Goal: Task Accomplishment & Management: Use online tool/utility

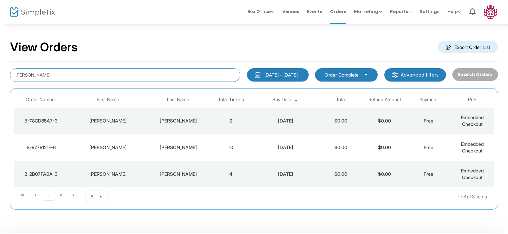
drag, startPoint x: 67, startPoint y: 73, endPoint x: 8, endPoint y: 73, distance: 58.7
click at [8, 73] on div "[PERSON_NAME]" at bounding box center [125, 75] width 237 height 14
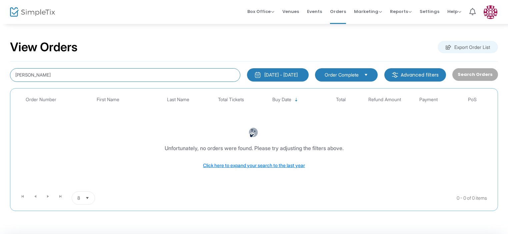
drag, startPoint x: 46, startPoint y: 74, endPoint x: -10, endPoint y: 74, distance: 56.0
click at [0, 74] on html "Processing... please wait Box Office Sell Tickets Bookings Sell Season Pass Ven…" at bounding box center [254, 117] width 508 height 234
click at [296, 77] on div "[DATE] - [DATE]" at bounding box center [280, 75] width 33 height 7
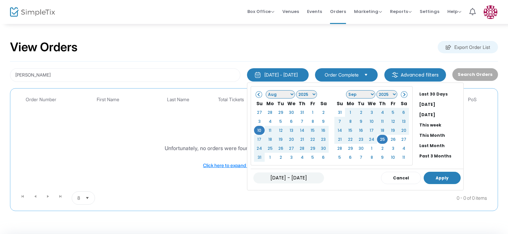
click at [437, 179] on button "Apply" at bounding box center [442, 178] width 37 height 12
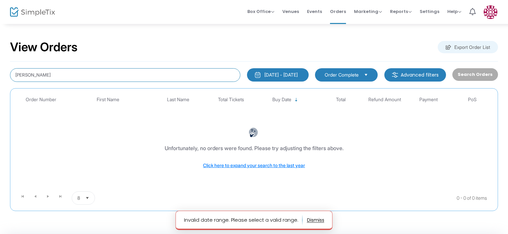
drag, startPoint x: 52, startPoint y: 75, endPoint x: 0, endPoint y: 77, distance: 52.4
click at [0, 77] on html "Processing... please wait Invalid date range. Please select a valid range. Box …" at bounding box center [254, 117] width 508 height 234
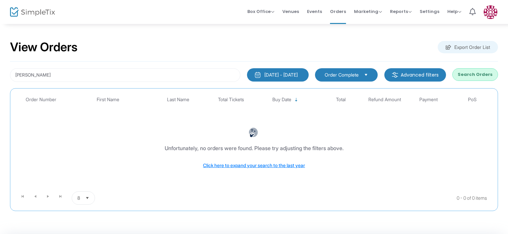
click at [466, 77] on button "Search Orders" at bounding box center [476, 74] width 46 height 13
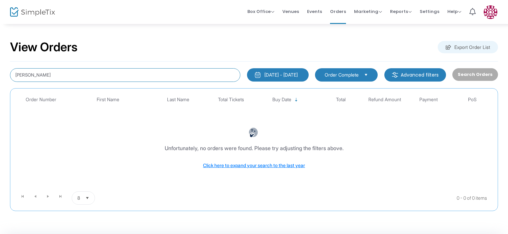
drag, startPoint x: 33, startPoint y: 76, endPoint x: 1, endPoint y: 76, distance: 32.7
click at [1, 76] on div "View Orders Export Order List [PERSON_NAME] [DATE] - [DATE] Last 30 Days [DATE]…" at bounding box center [254, 128] width 508 height 211
paste input "[EMAIL_ADDRESS][DOMAIN_NAME]"
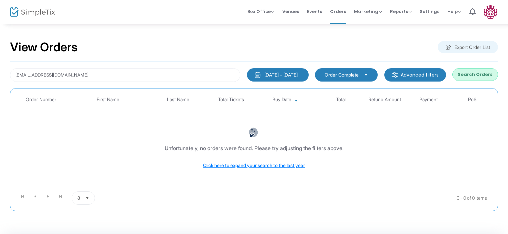
click at [477, 73] on button "Search Orders" at bounding box center [476, 74] width 46 height 13
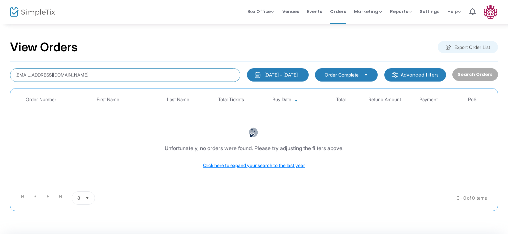
drag, startPoint x: 79, startPoint y: 76, endPoint x: 5, endPoint y: 76, distance: 73.4
click at [5, 76] on div "View Orders Export Order List [EMAIL_ADDRESS][DOMAIN_NAME] [DATE] - [DATE] Last…" at bounding box center [254, 128] width 508 height 211
paste input "[PERSON_NAME]"
type input "[PERSON_NAME]"
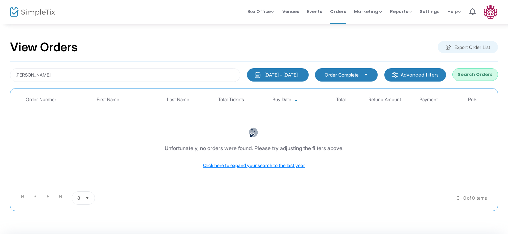
click at [473, 73] on button "Search Orders" at bounding box center [476, 74] width 46 height 13
